Goal: Task Accomplishment & Management: Manage account settings

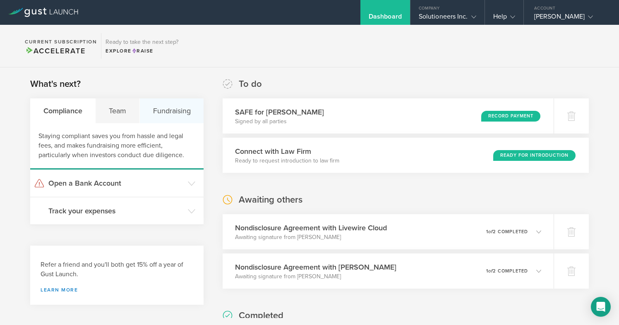
click at [168, 110] on div "Fundraising" at bounding box center [172, 110] width 64 height 25
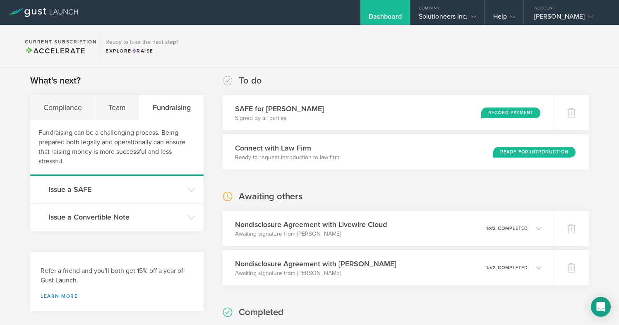
scroll to position [0, 0]
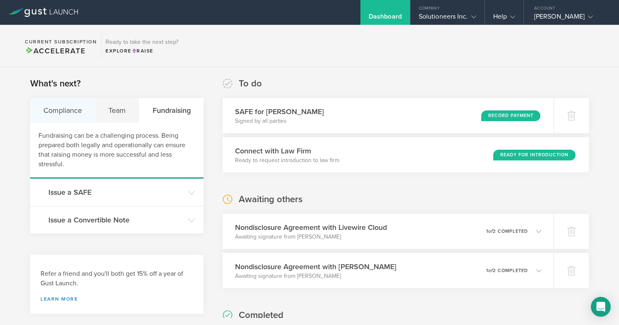
click at [64, 111] on div "Compliance" at bounding box center [62, 110] width 65 height 25
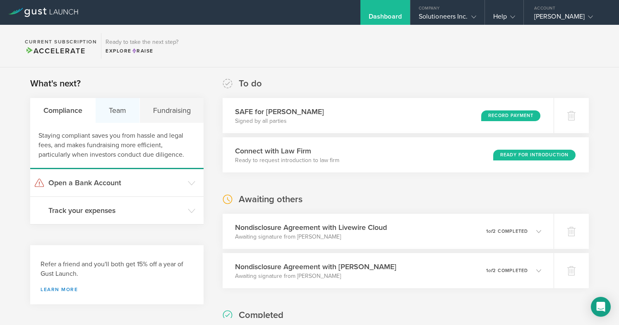
click at [120, 111] on div "Team" at bounding box center [118, 110] width 44 height 25
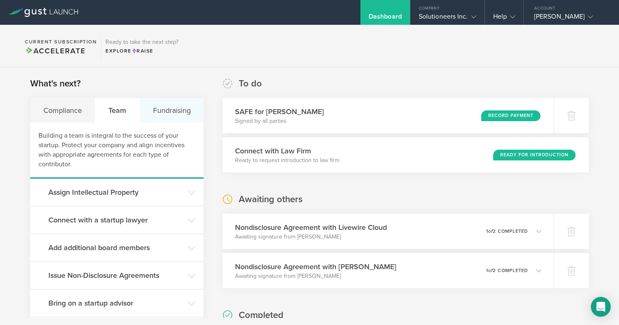
click at [159, 105] on div "Fundraising" at bounding box center [172, 110] width 64 height 25
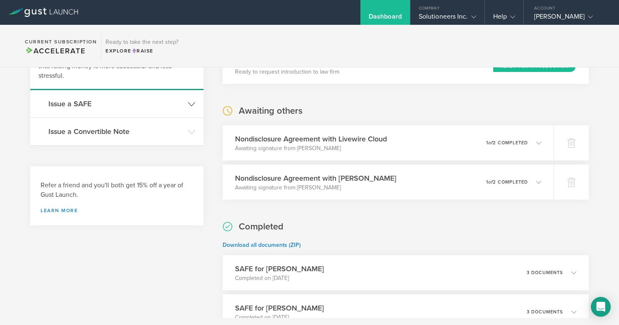
scroll to position [90, 0]
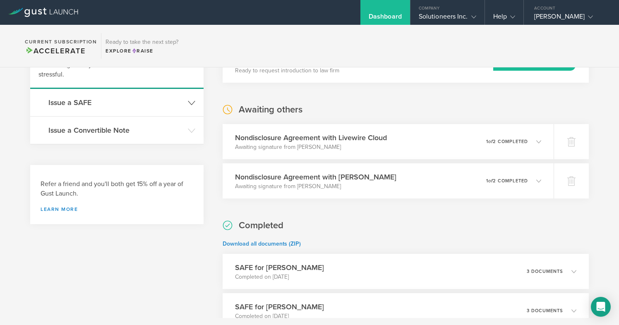
click at [166, 92] on header "Issue a SAFE" at bounding box center [116, 102] width 173 height 27
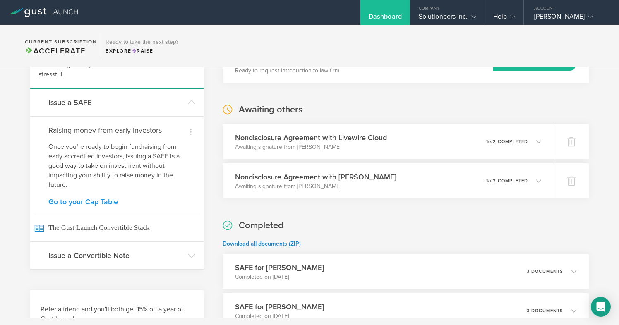
click at [104, 199] on link "Go to your Cap Table" at bounding box center [116, 201] width 137 height 7
